Goal: Information Seeking & Learning: Learn about a topic

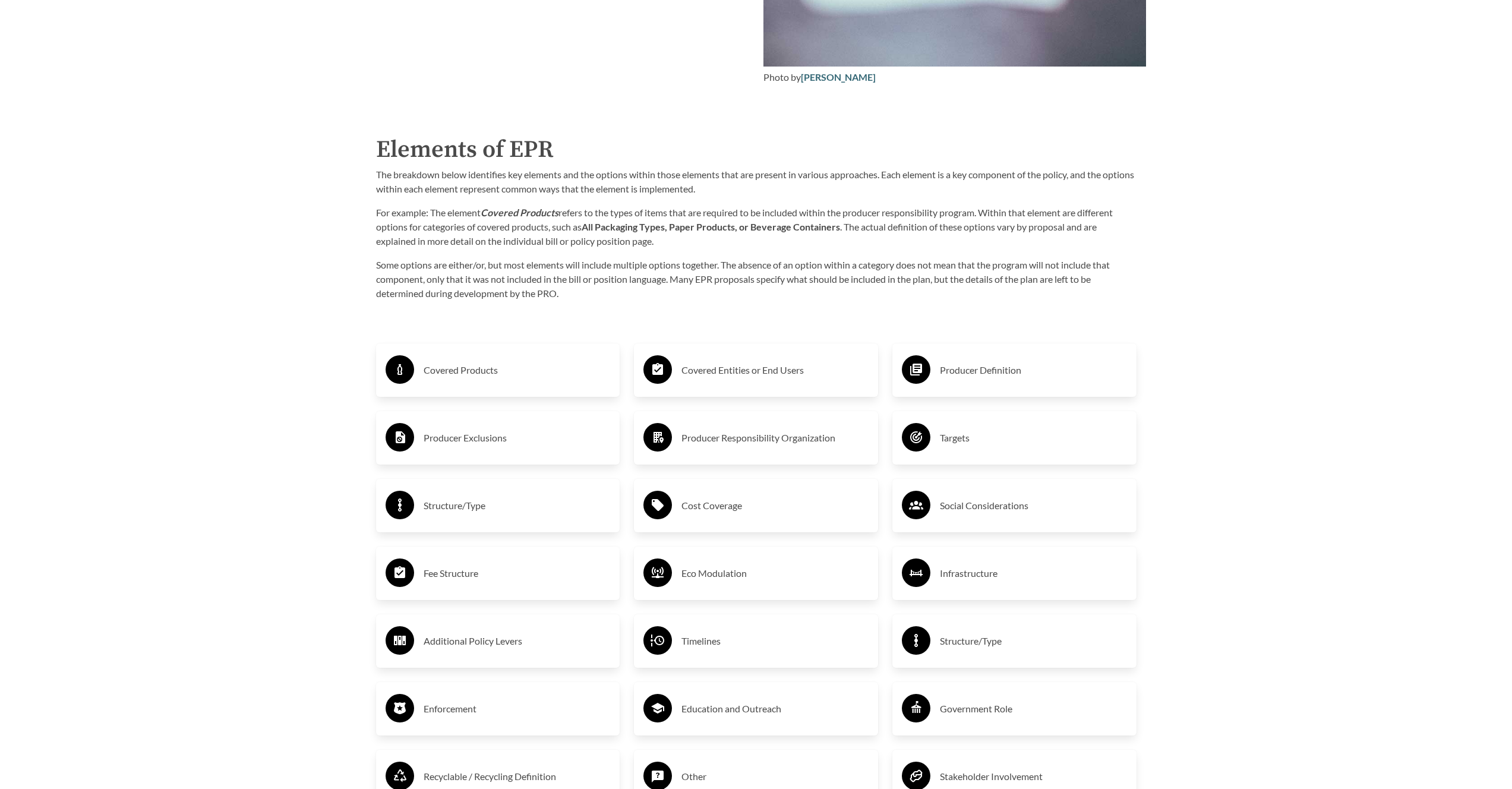
scroll to position [1960, 0]
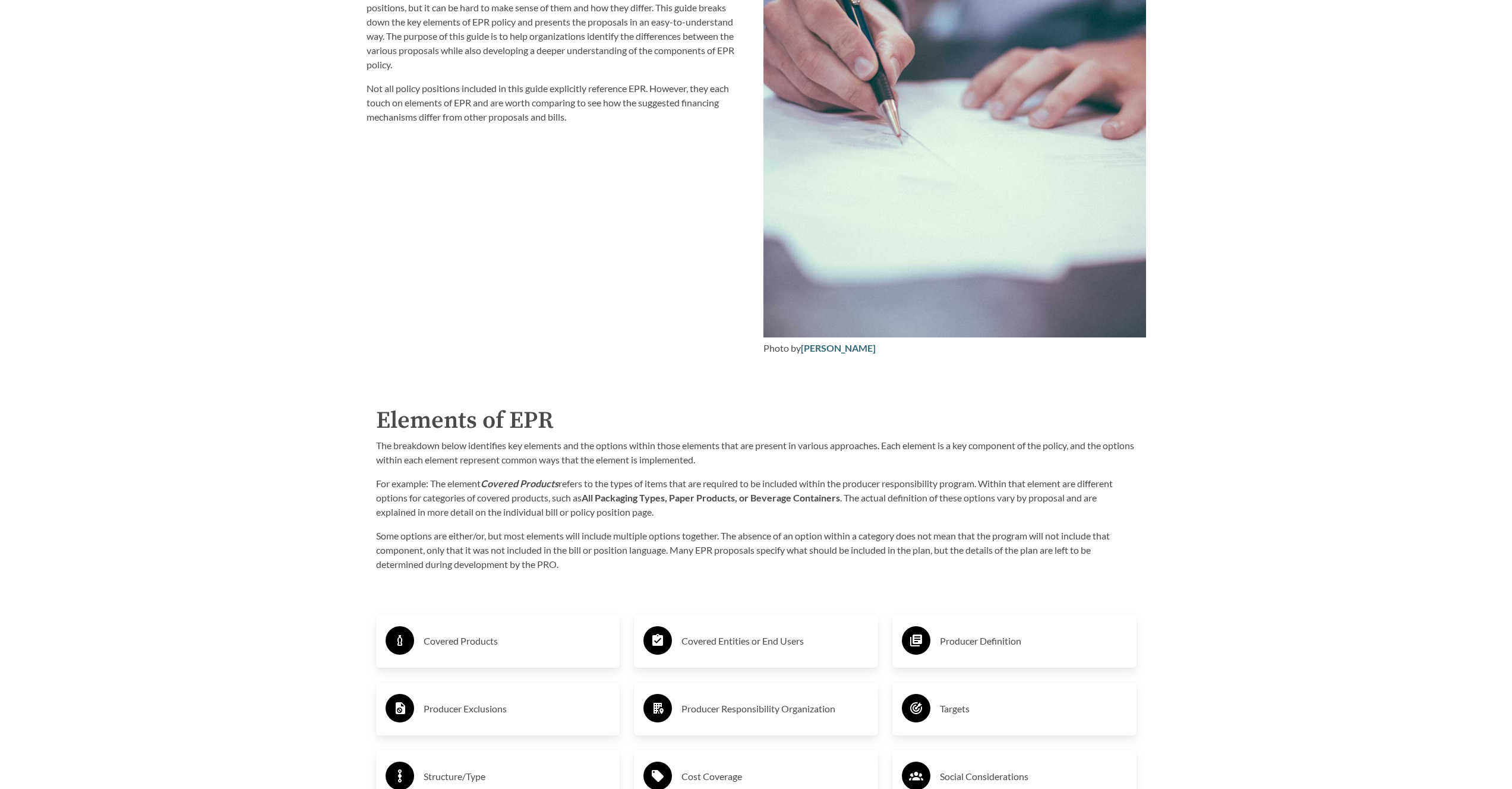
scroll to position [1678, 0]
